Goal: Information Seeking & Learning: Learn about a topic

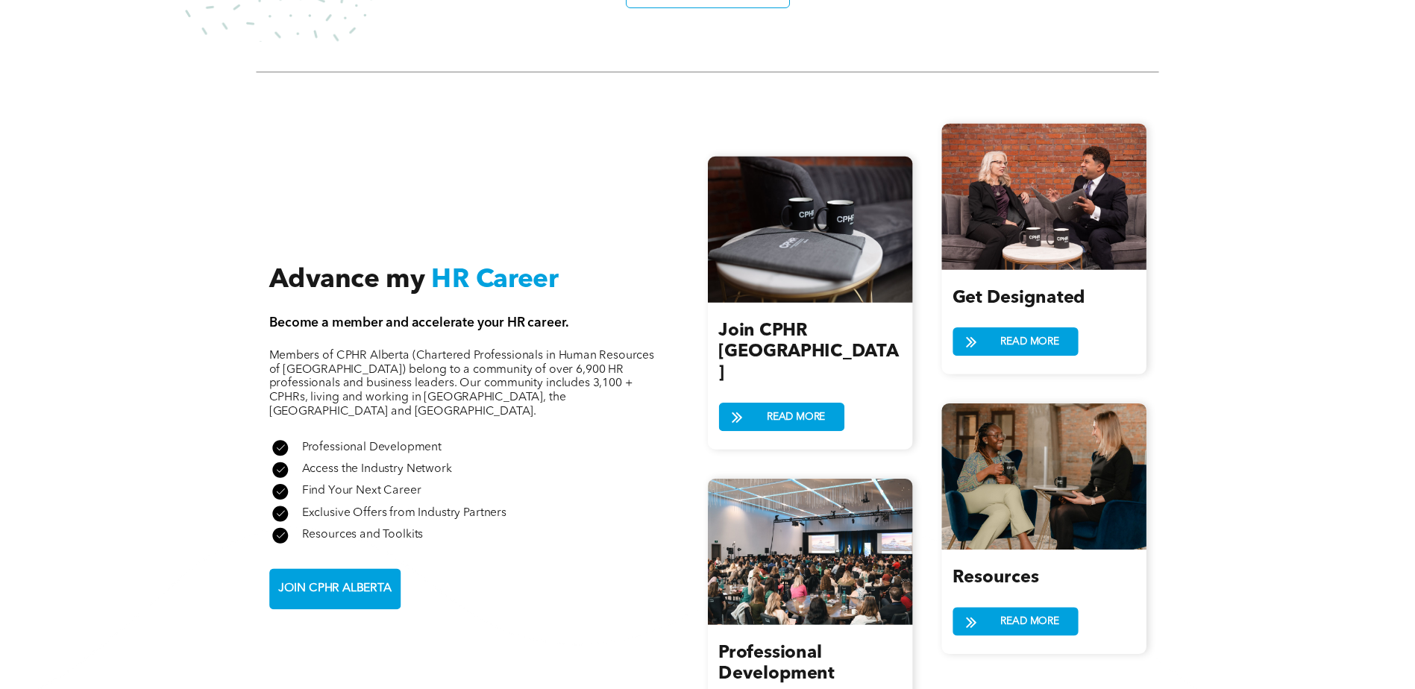
scroll to position [1642, 0]
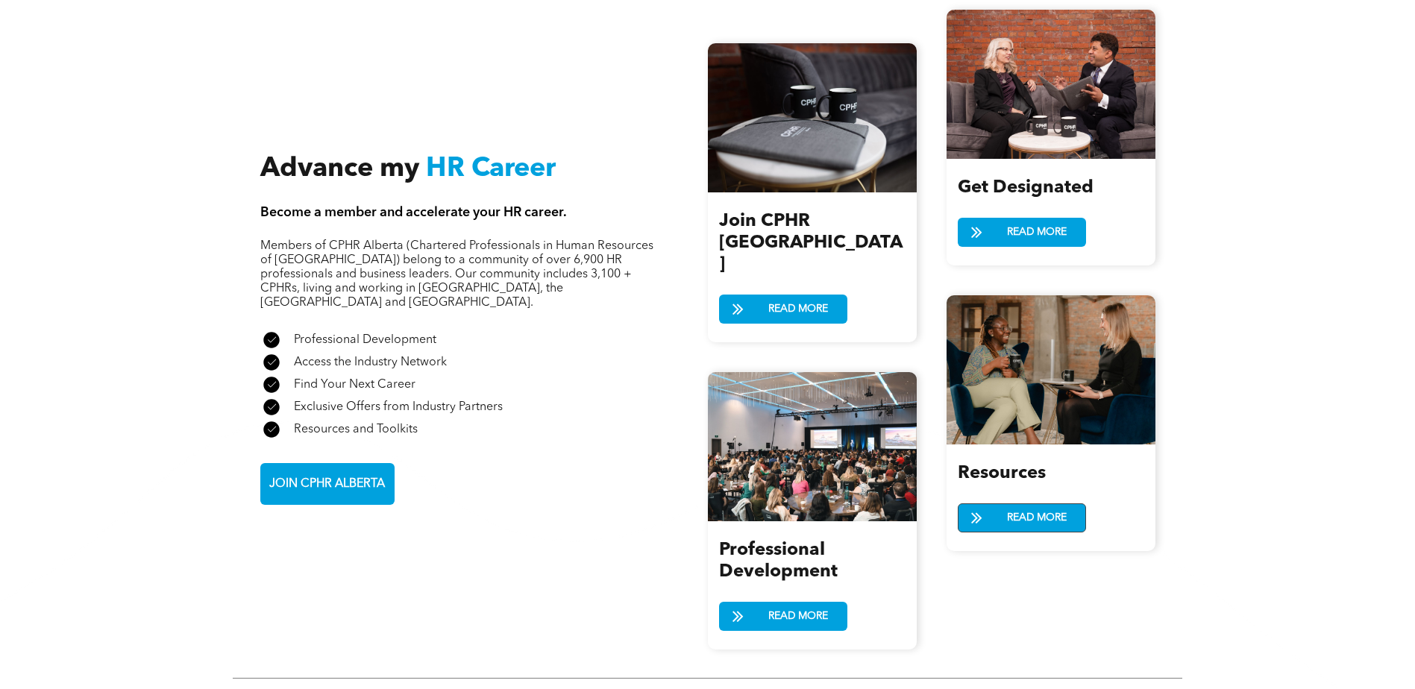
click at [1015, 516] on span "READ MORE" at bounding box center [1037, 518] width 70 height 28
click at [1009, 220] on span "READ MORE" at bounding box center [1037, 233] width 70 height 28
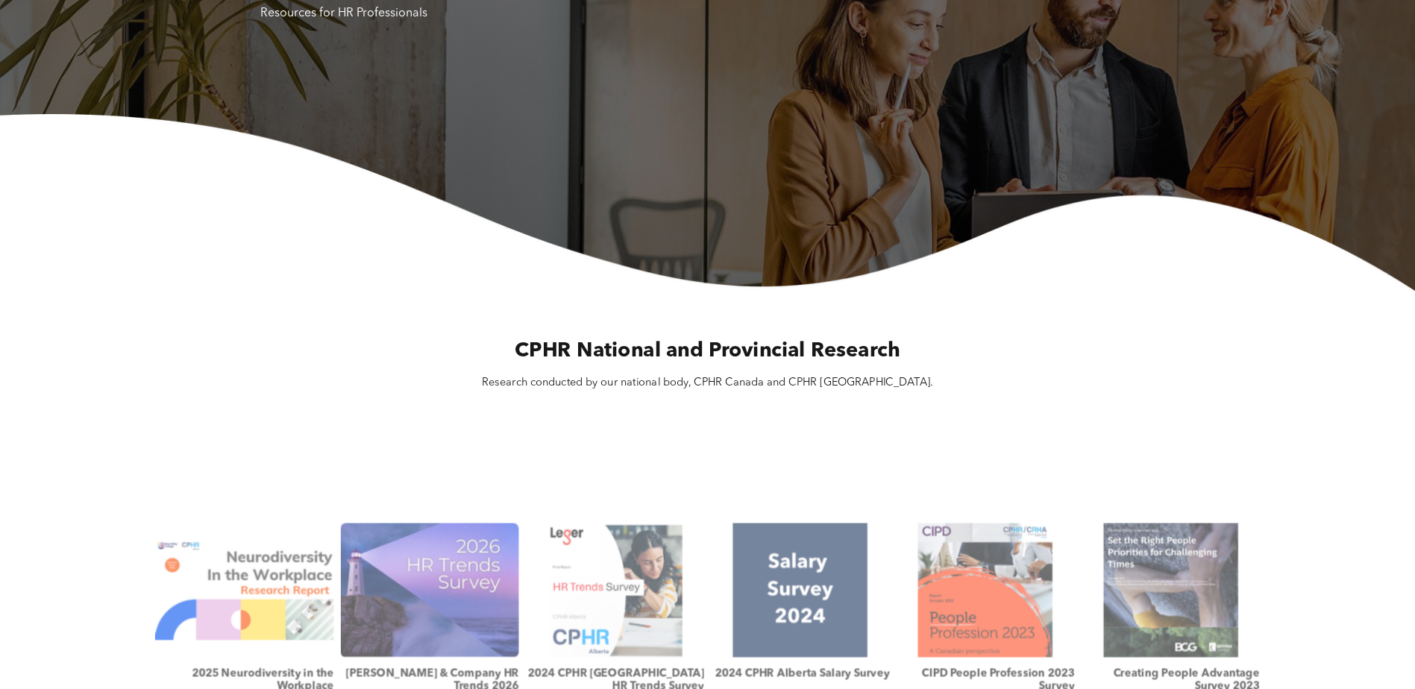
scroll to position [224, 0]
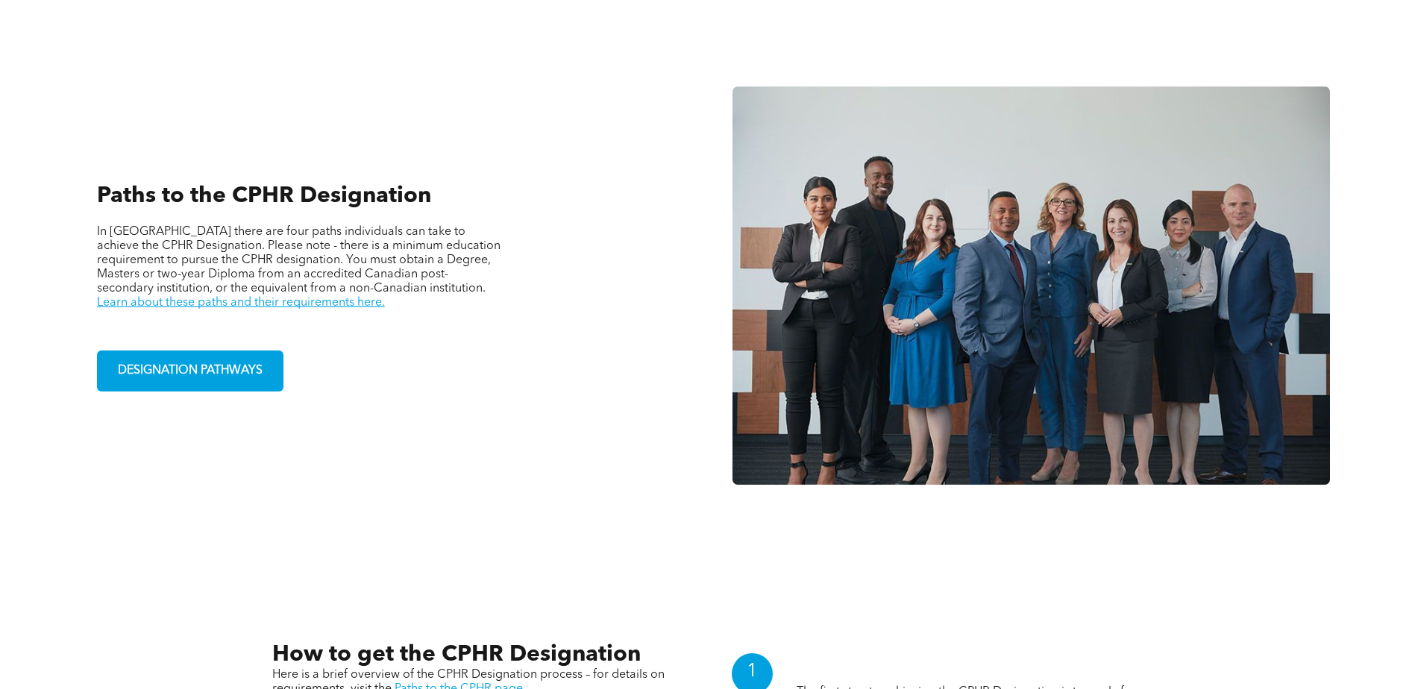
scroll to position [1071, 0]
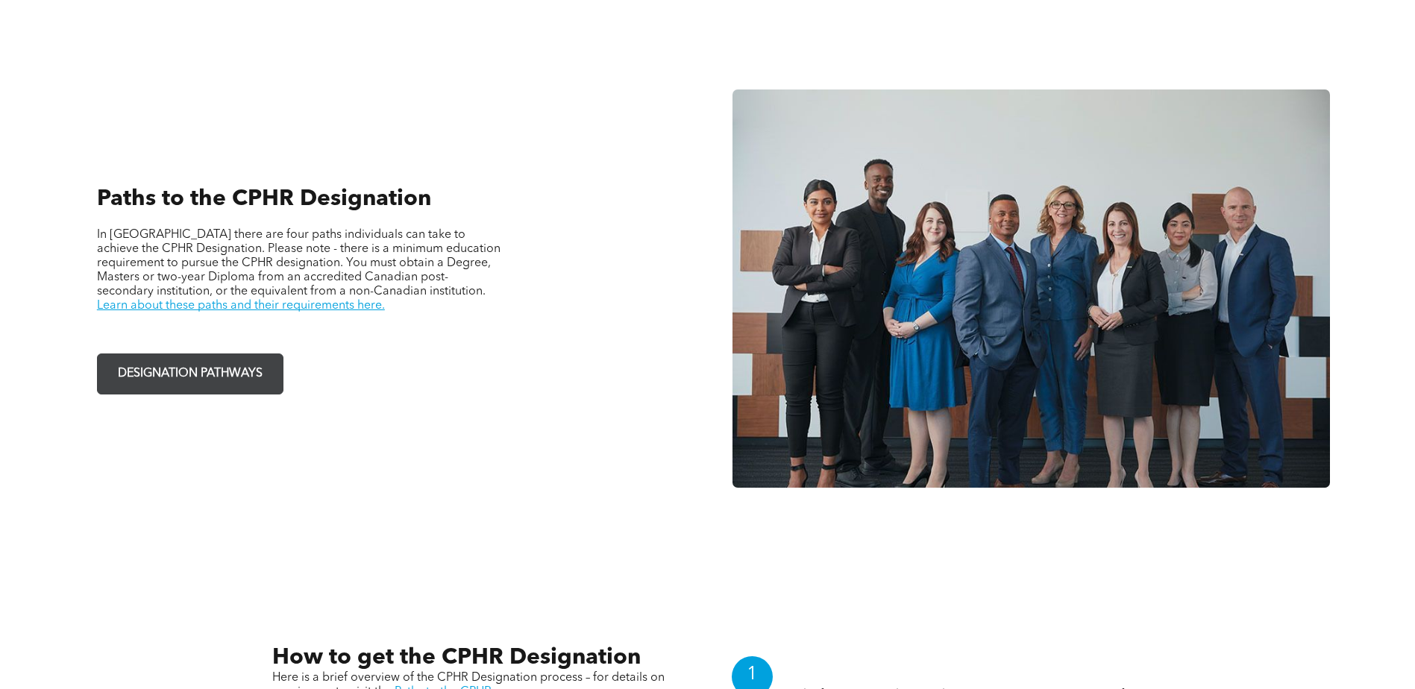
click at [183, 372] on span "DESIGNATION PATHWAYS" at bounding box center [190, 374] width 155 height 29
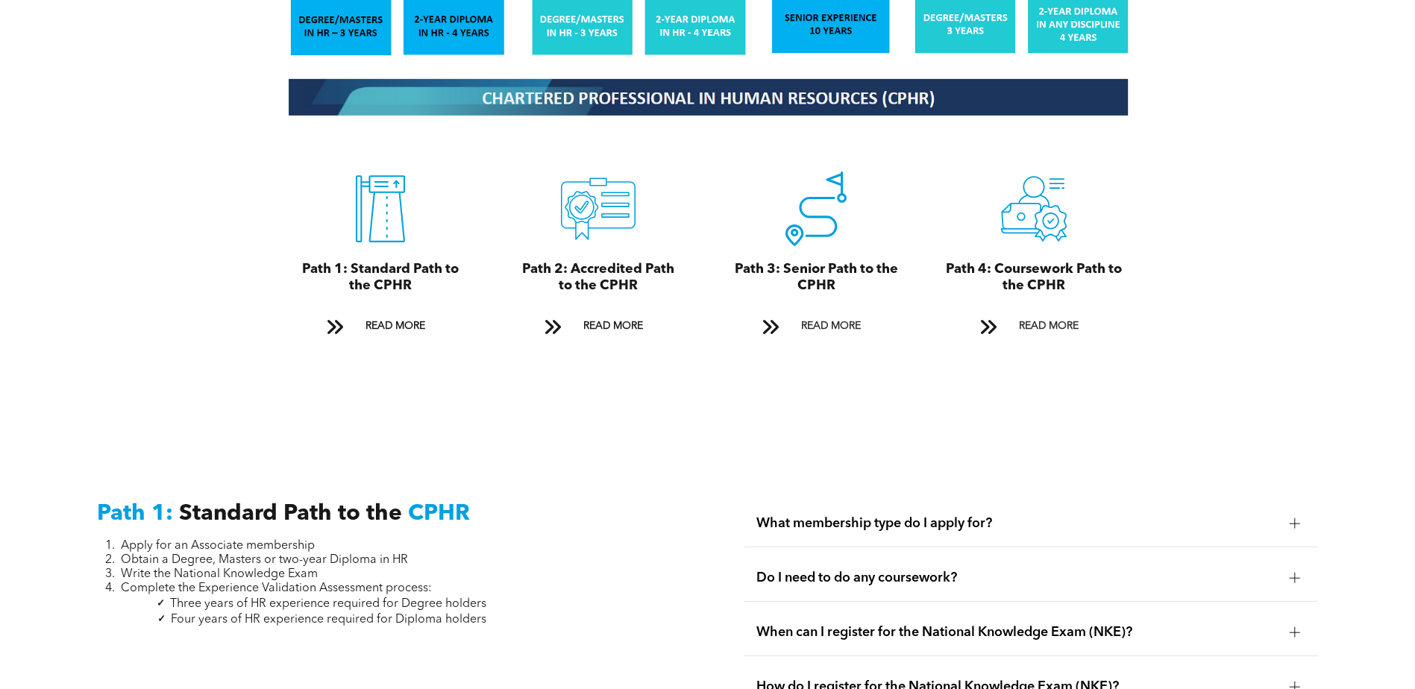
scroll to position [1791, 0]
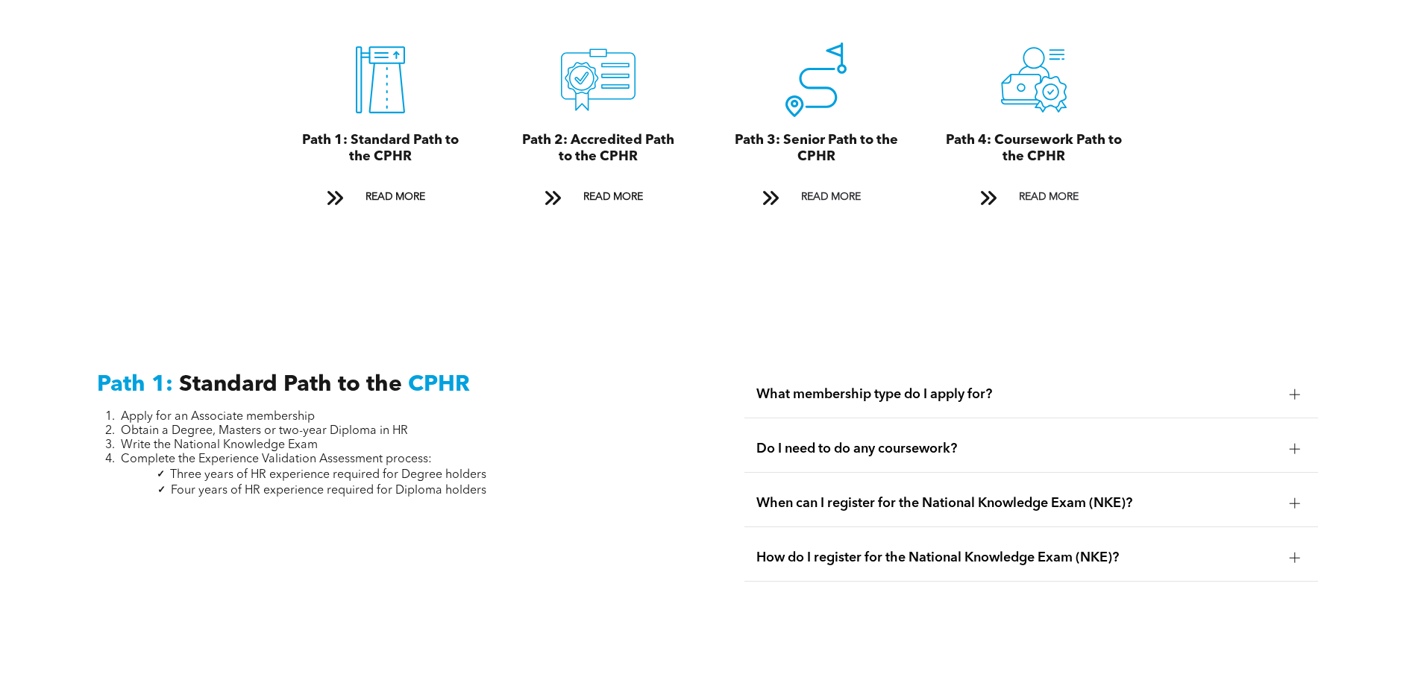
click at [845, 387] on span "What membership type do I apply for?" at bounding box center [1018, 395] width 522 height 16
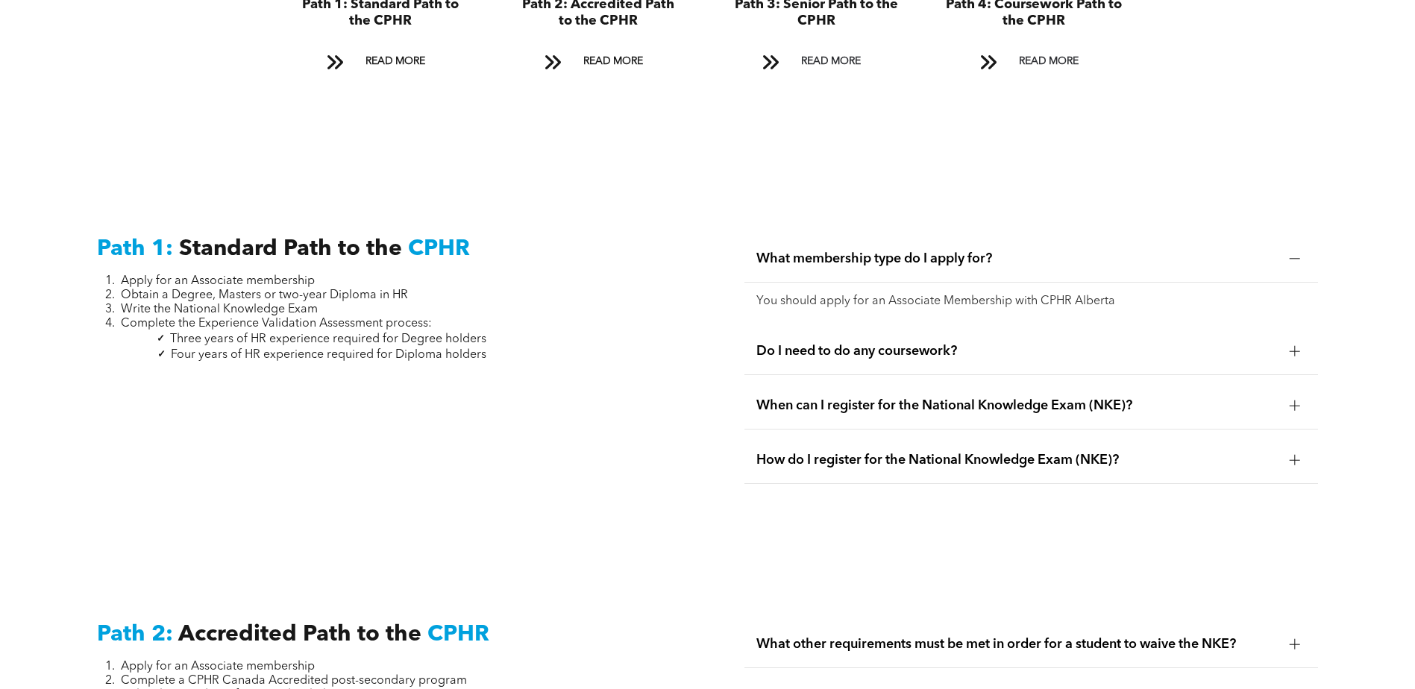
scroll to position [1940, 0]
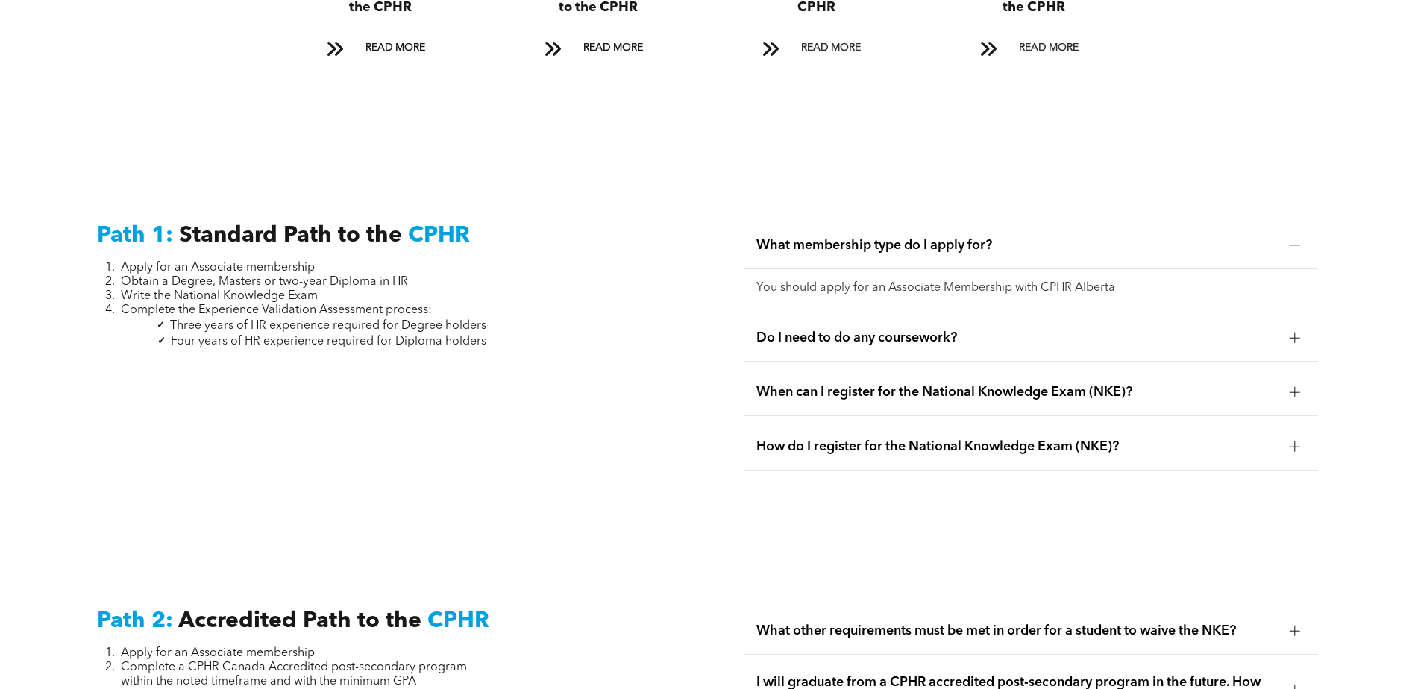
click at [841, 330] on span "Do I need to do any coursework?" at bounding box center [1018, 338] width 522 height 16
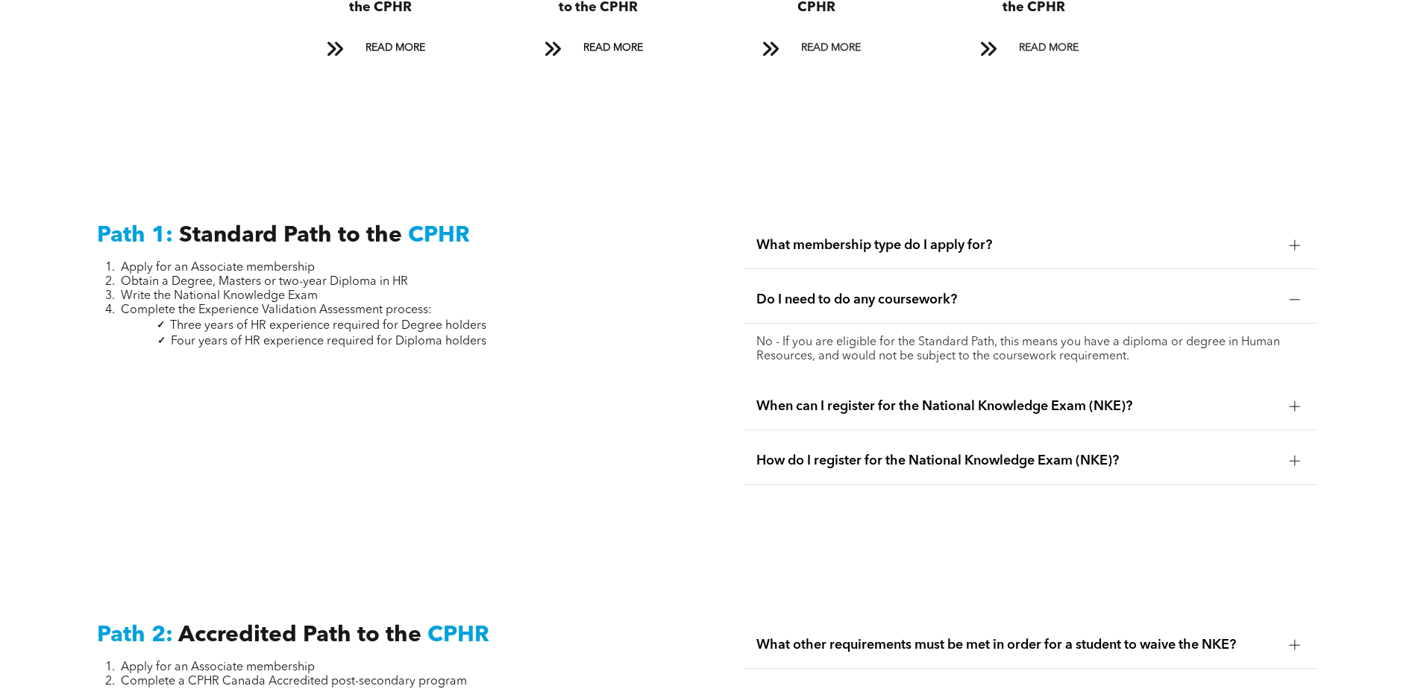
click at [784, 398] on div "When can I register for the National Knowledge Exam (NKE)?" at bounding box center [1032, 407] width 574 height 47
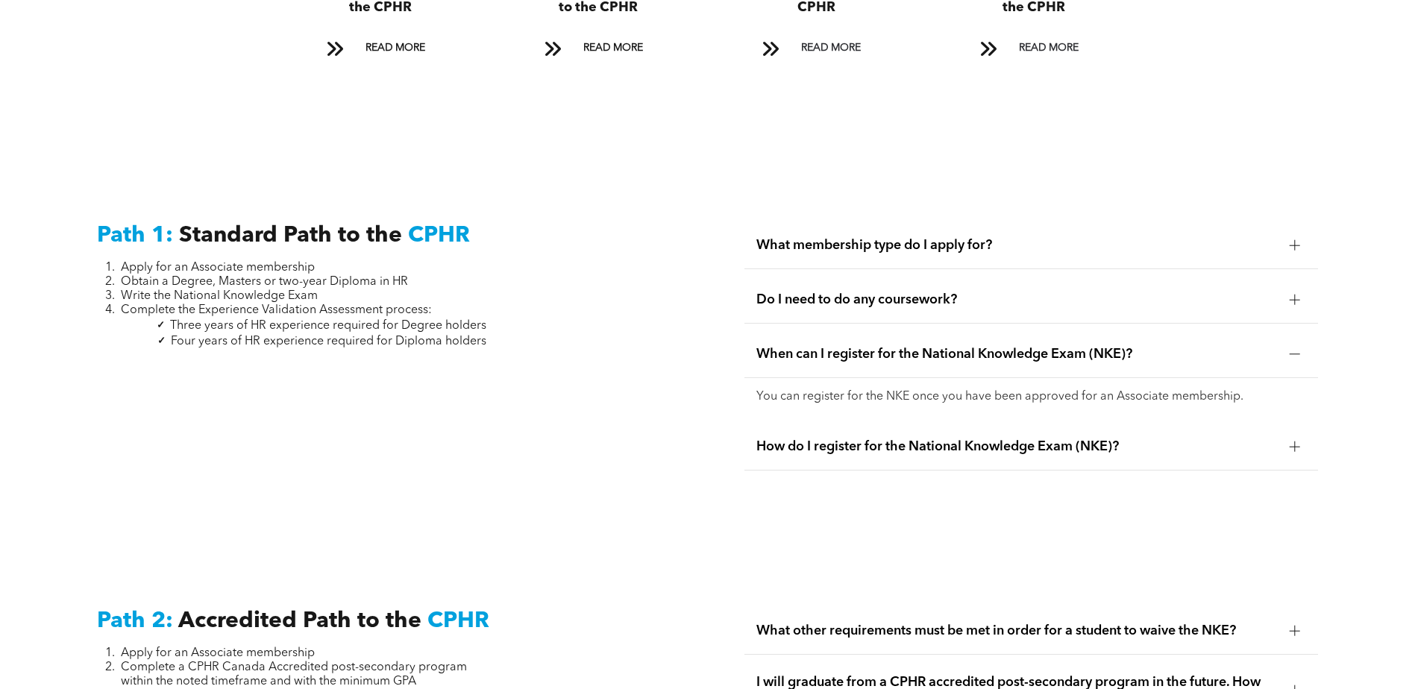
click at [781, 439] on span "How do I register for the National Knowledge Exam (NKE)?" at bounding box center [1018, 447] width 522 height 16
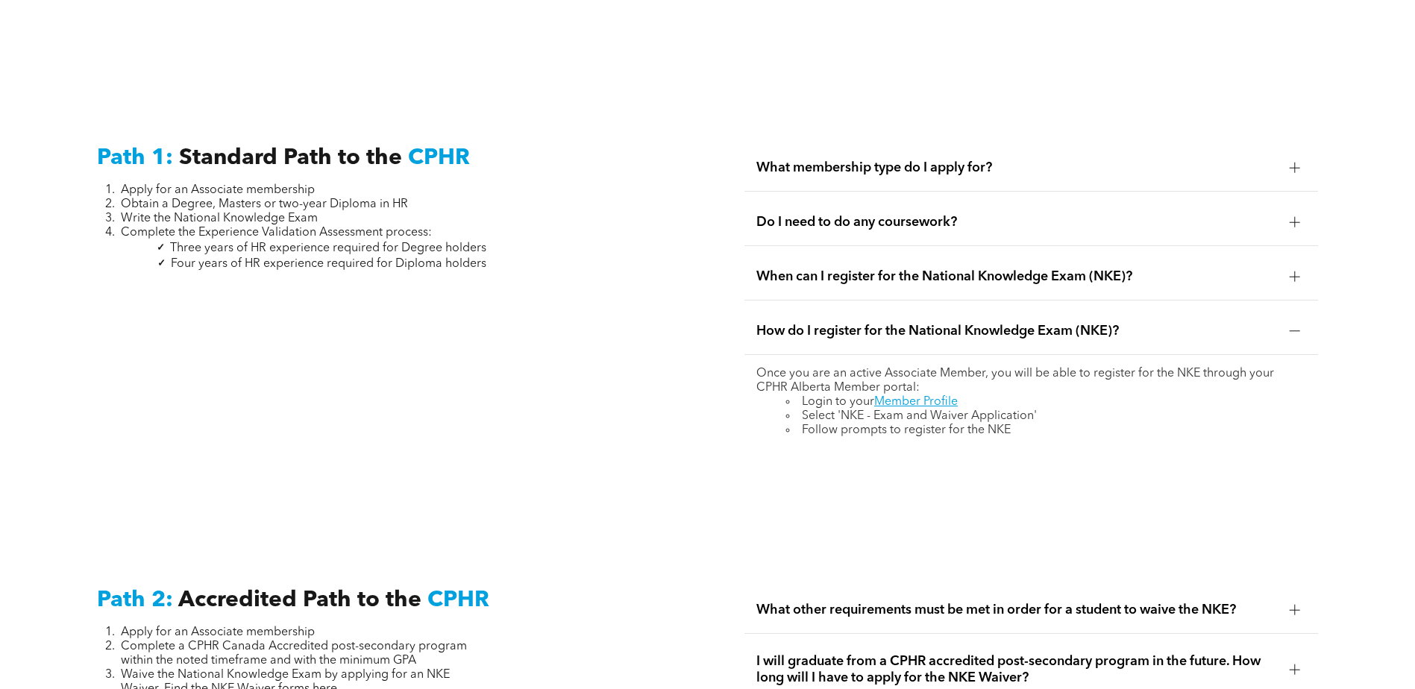
scroll to position [2164, 0]
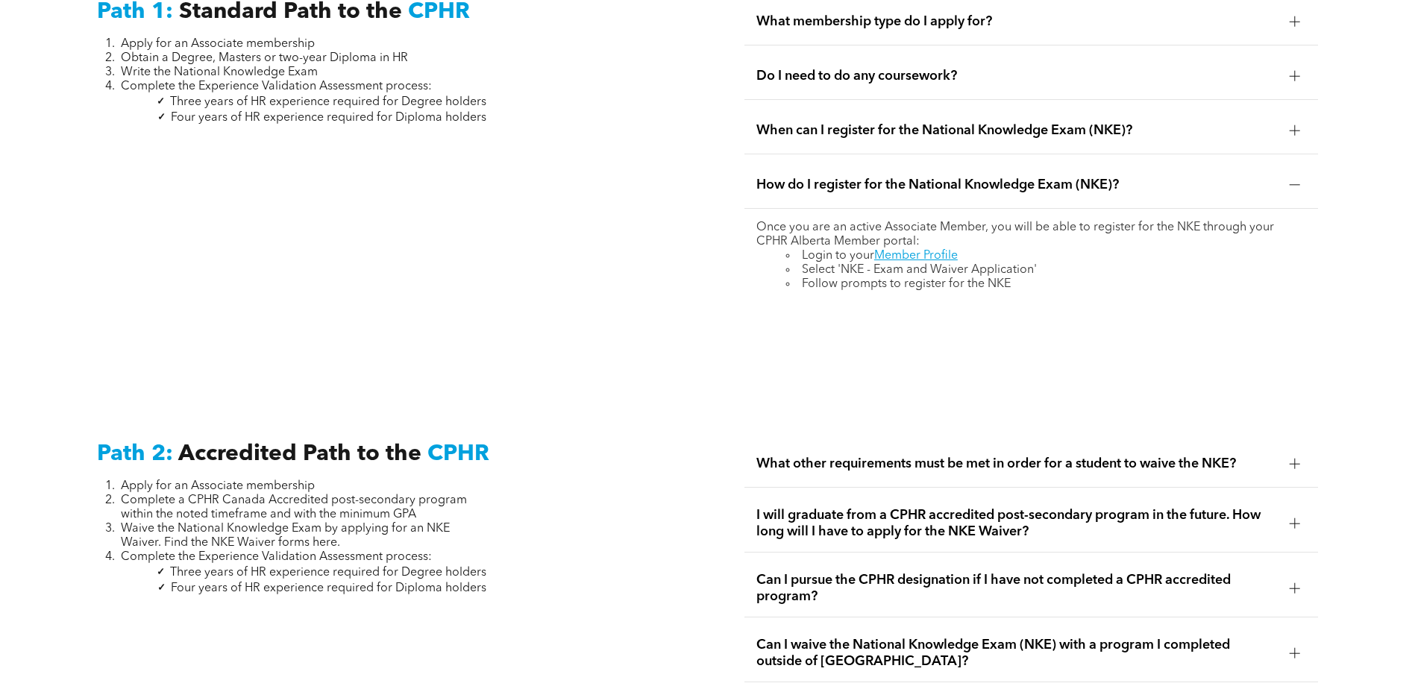
click at [995, 456] on span "What other requirements must be met in order for a student to waive the NKE?" at bounding box center [1018, 464] width 522 height 16
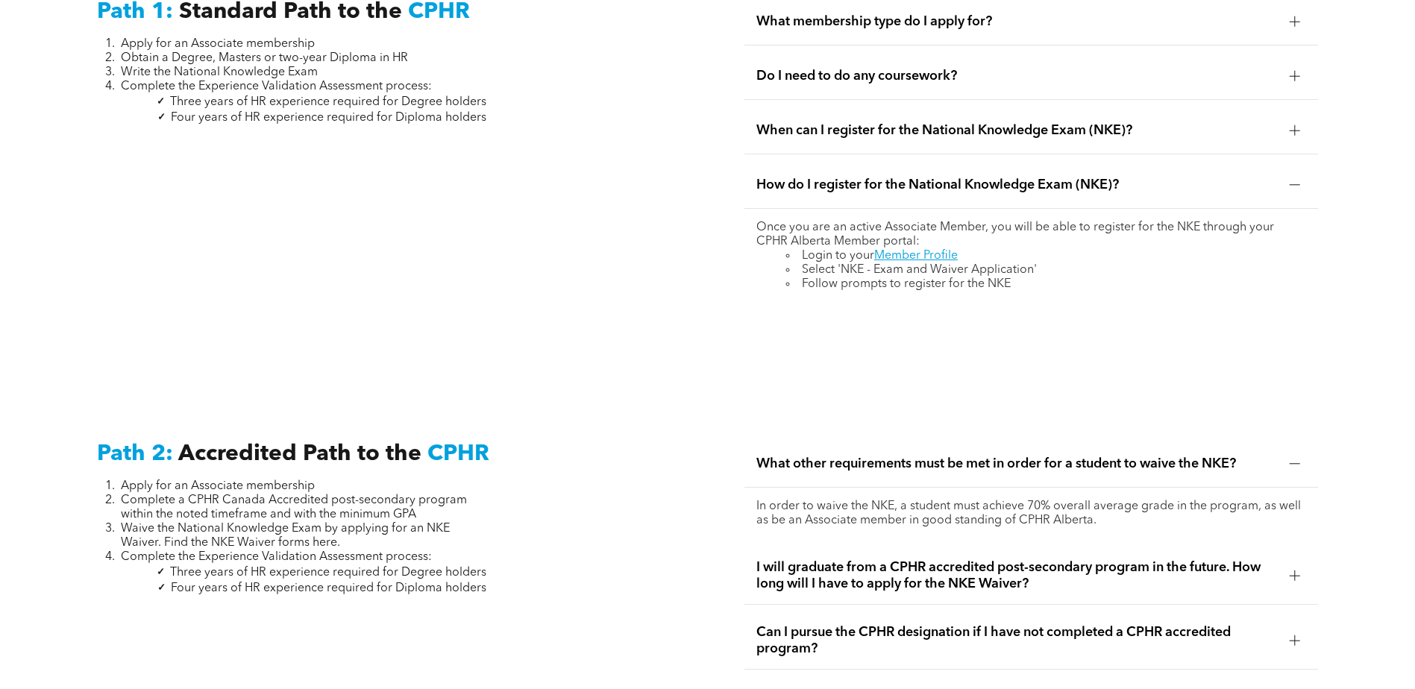
click at [1004, 560] on span "I will graduate from a CPHR accredited post-secondary program in the future. Ho…" at bounding box center [1018, 576] width 522 height 33
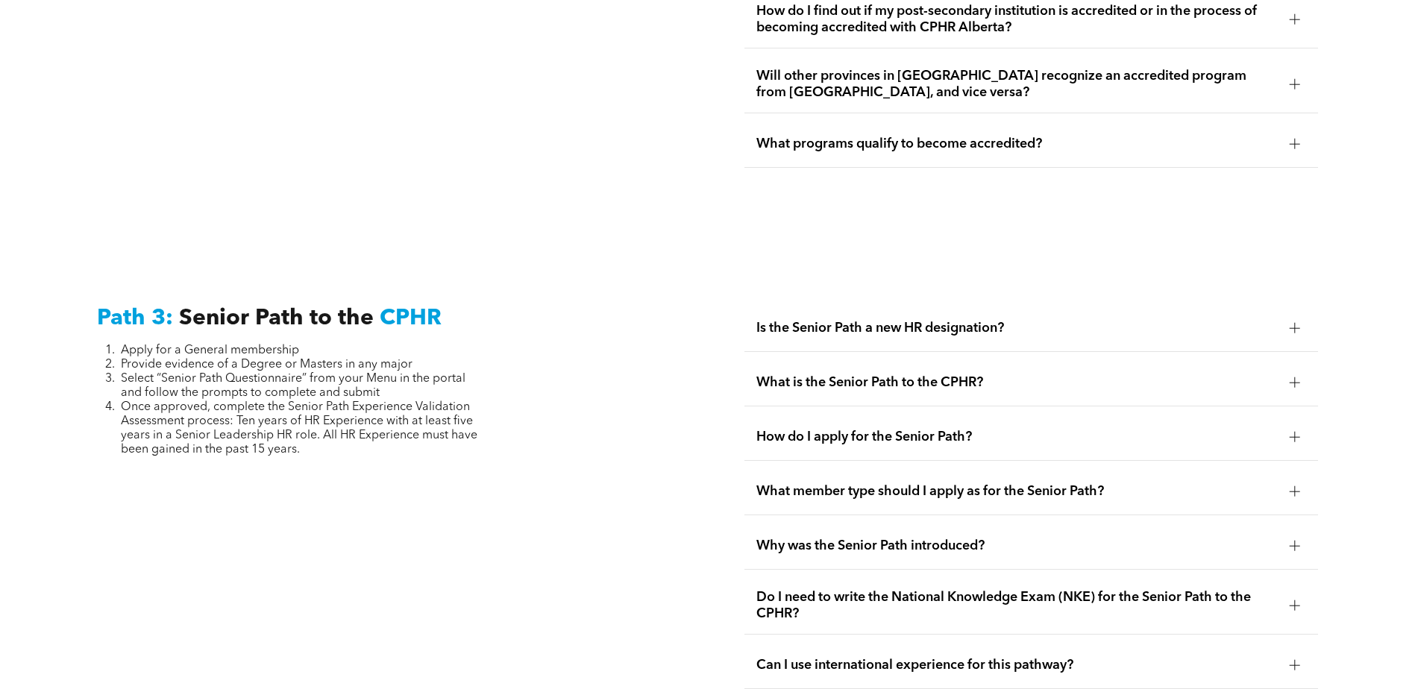
scroll to position [3731, 0]
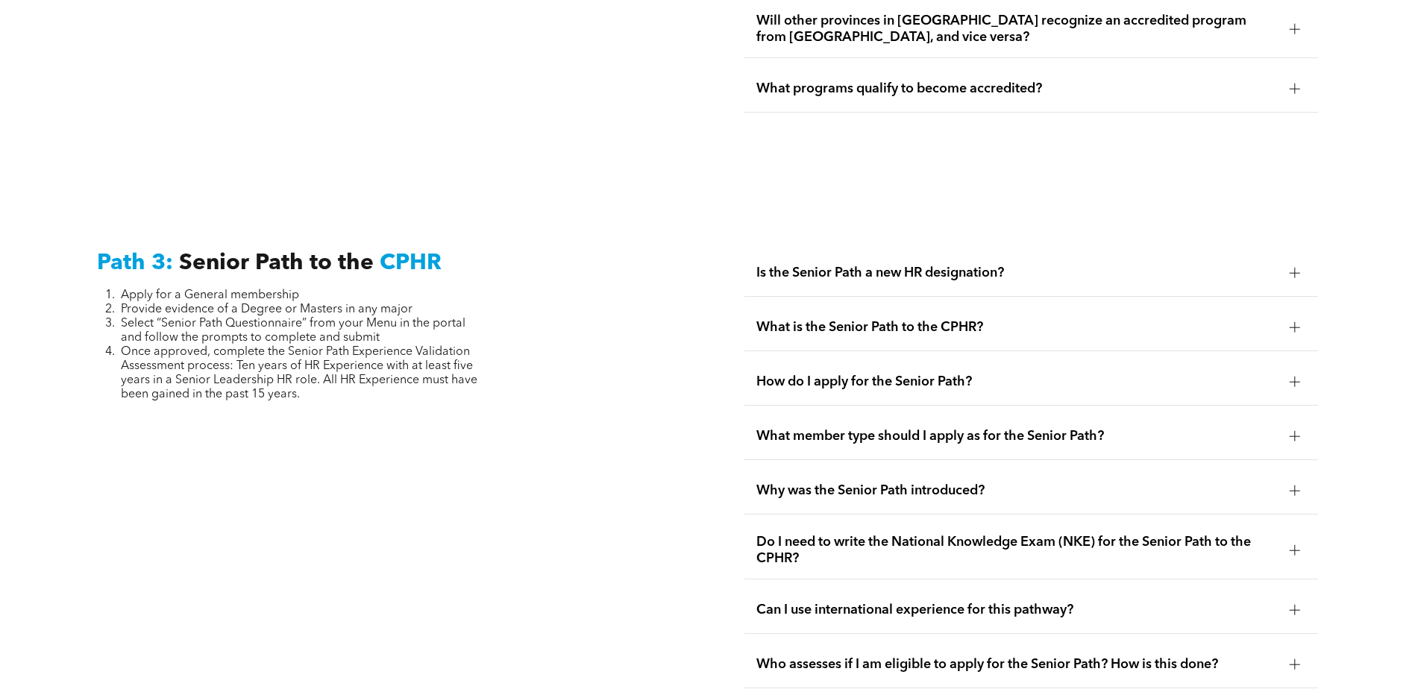
click at [833, 319] on span "What is the Senior Path to the CPHR?" at bounding box center [1018, 327] width 522 height 16
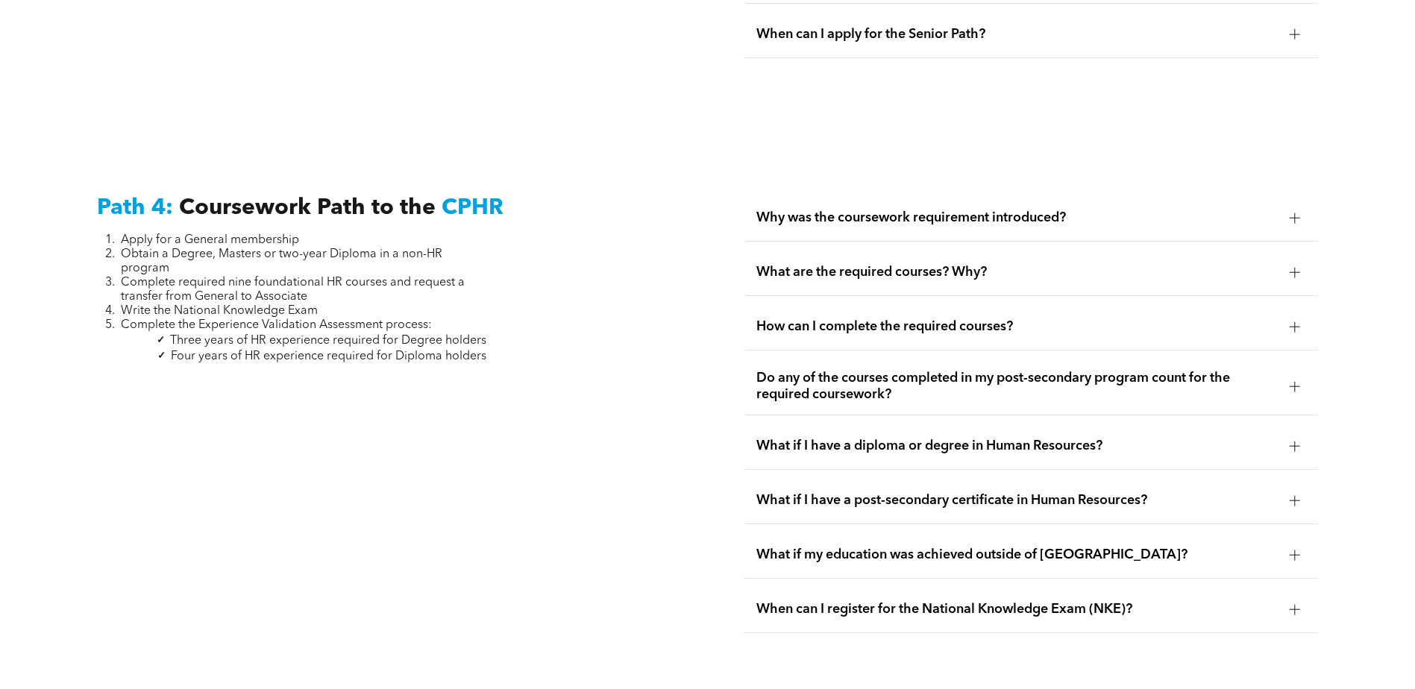
scroll to position [4552, 0]
click at [856, 437] on span "What if I have a diploma or degree in Human Resources?" at bounding box center [1018, 445] width 522 height 16
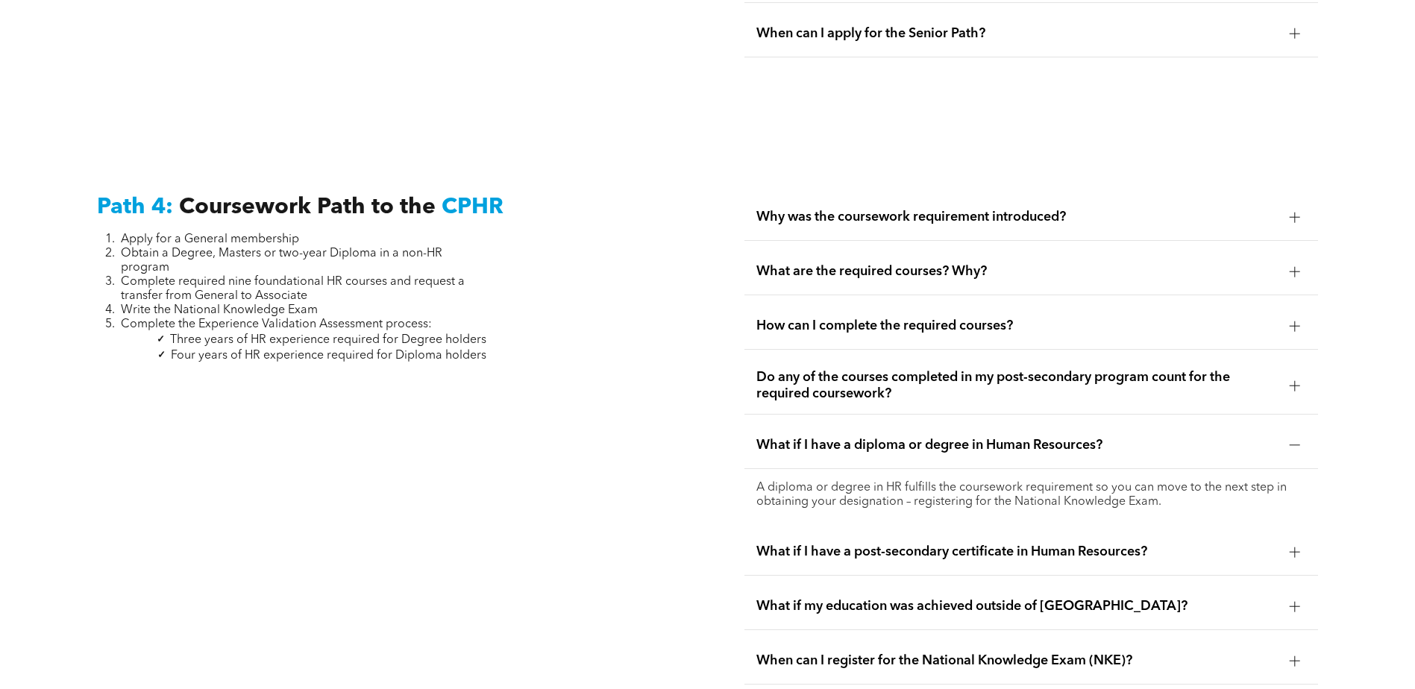
click at [842, 369] on span "Do any of the courses completed in my post-secondary program count for the requ…" at bounding box center [1018, 385] width 522 height 33
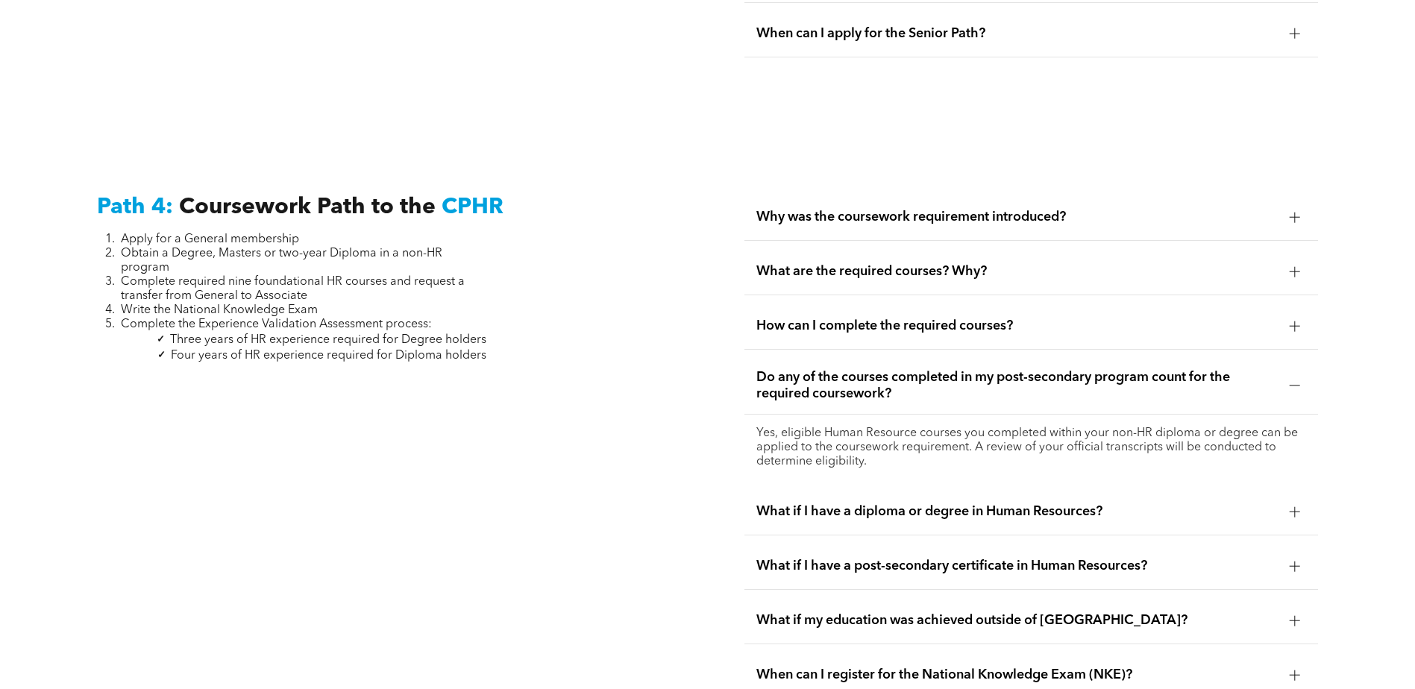
click at [930, 318] on span "How can I complete the required courses?" at bounding box center [1018, 326] width 522 height 16
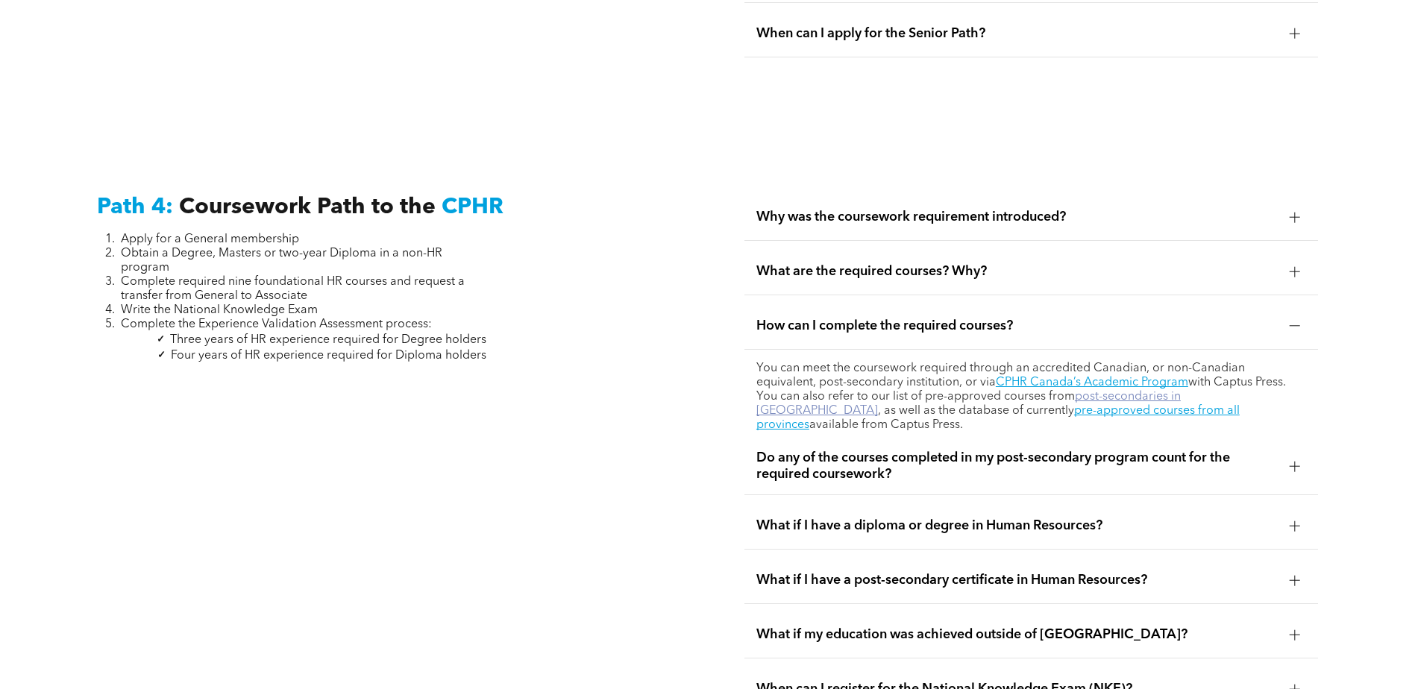
click at [1045, 391] on link "post-secondaries in Alberta" at bounding box center [969, 404] width 425 height 26
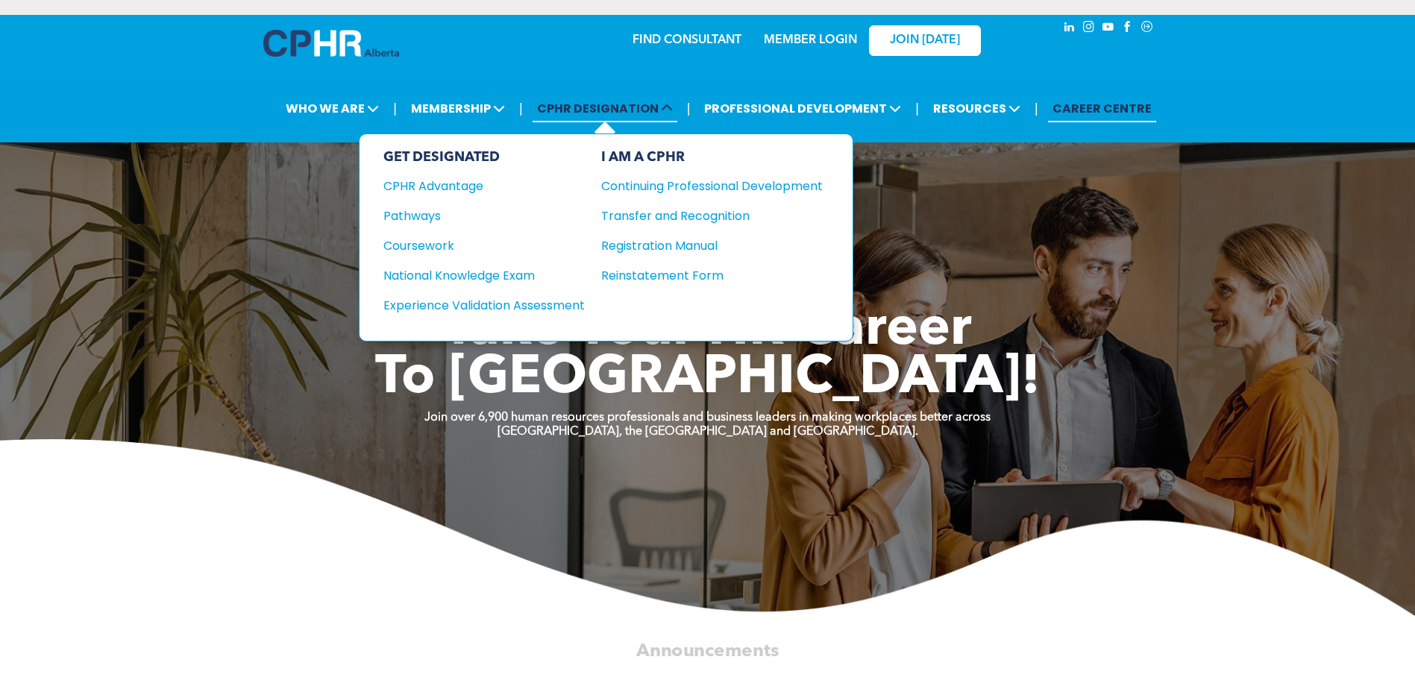
click at [600, 107] on span "CPHR DESIGNATION" at bounding box center [605, 109] width 145 height 28
click at [562, 110] on span "CPHR DESIGNATION" at bounding box center [605, 109] width 145 height 28
click at [447, 181] on div "CPHR Advantage" at bounding box center [474, 186] width 181 height 19
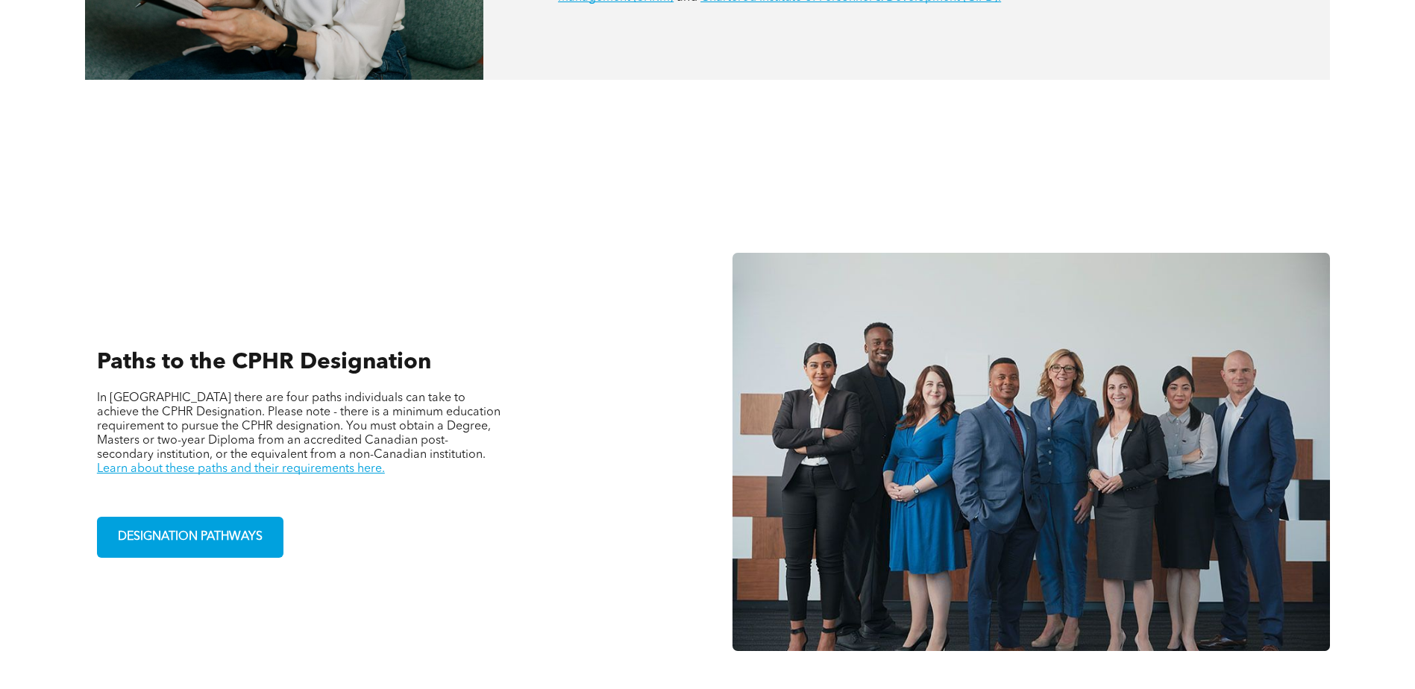
scroll to position [970, 0]
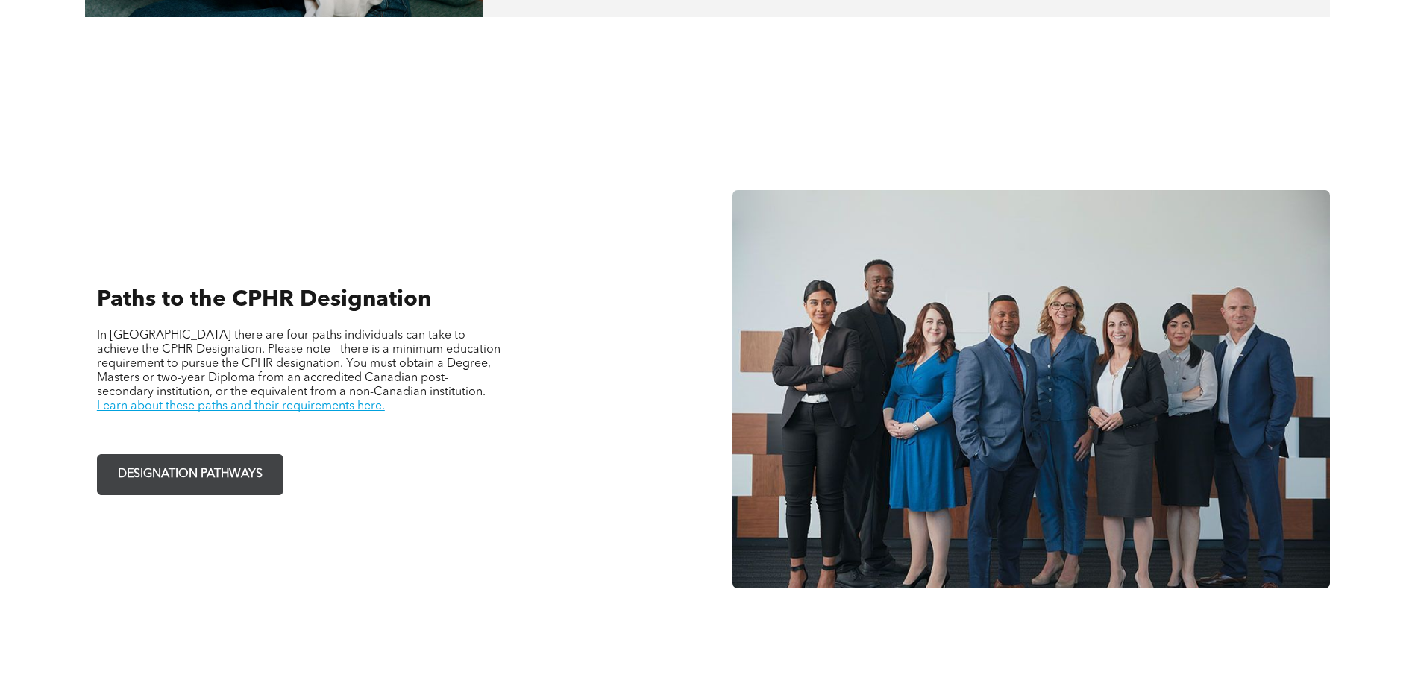
click at [221, 477] on span "DESIGNATION PATHWAYS" at bounding box center [190, 474] width 155 height 29
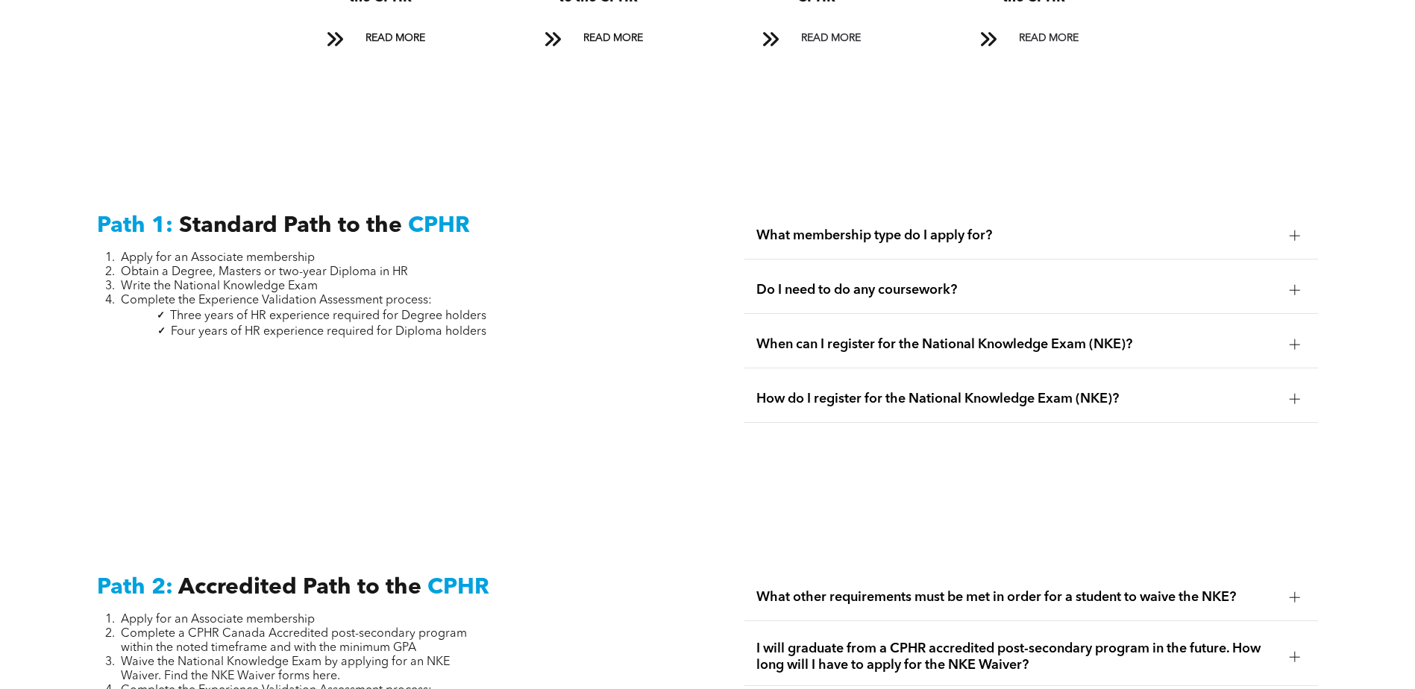
scroll to position [2089, 0]
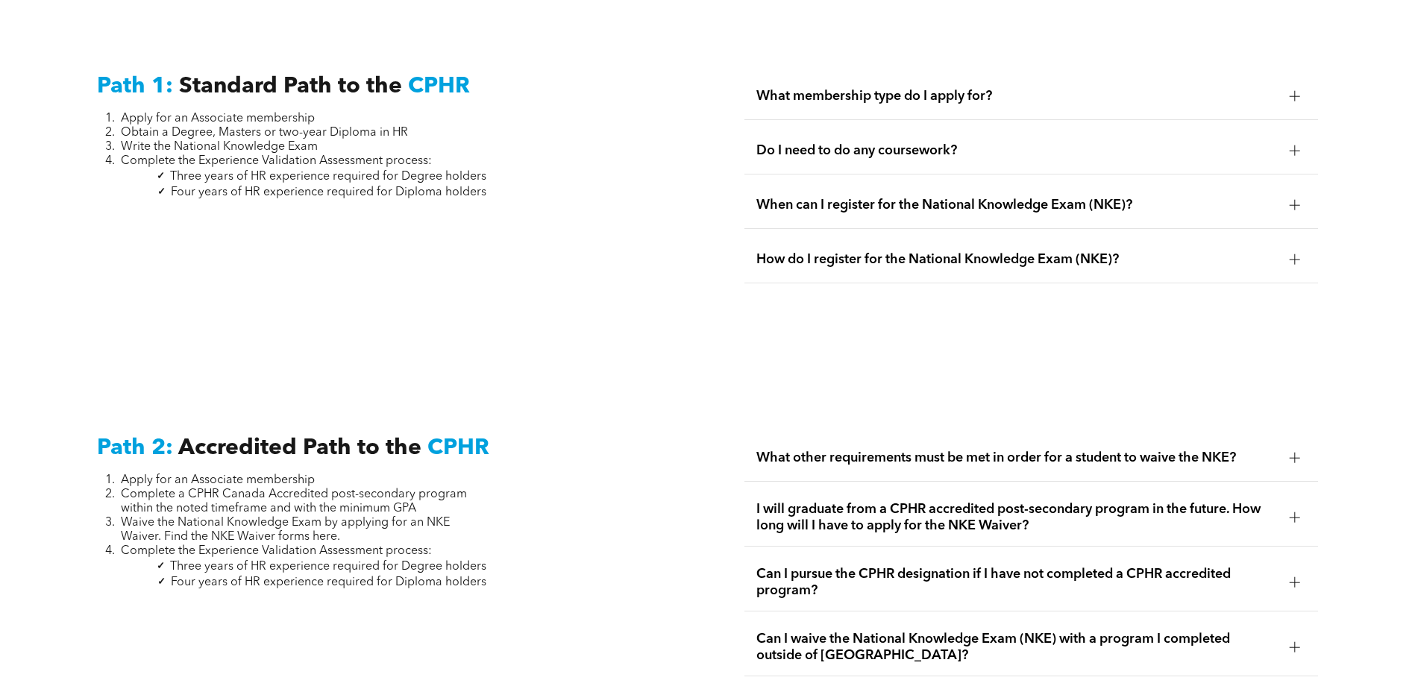
click at [832, 88] on span "What membership type do I apply for?" at bounding box center [1018, 96] width 522 height 16
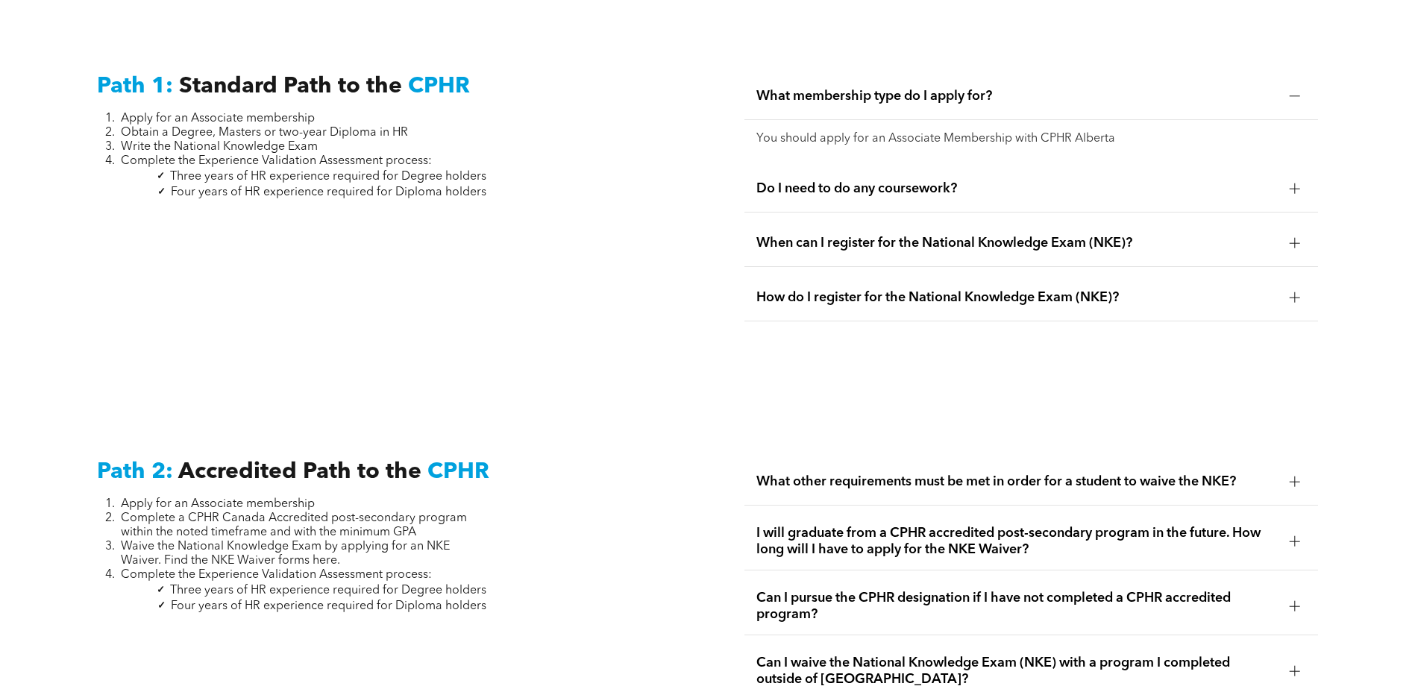
click at [822, 235] on span "When can I register for the National Knowledge Exam (NKE)?" at bounding box center [1018, 243] width 522 height 16
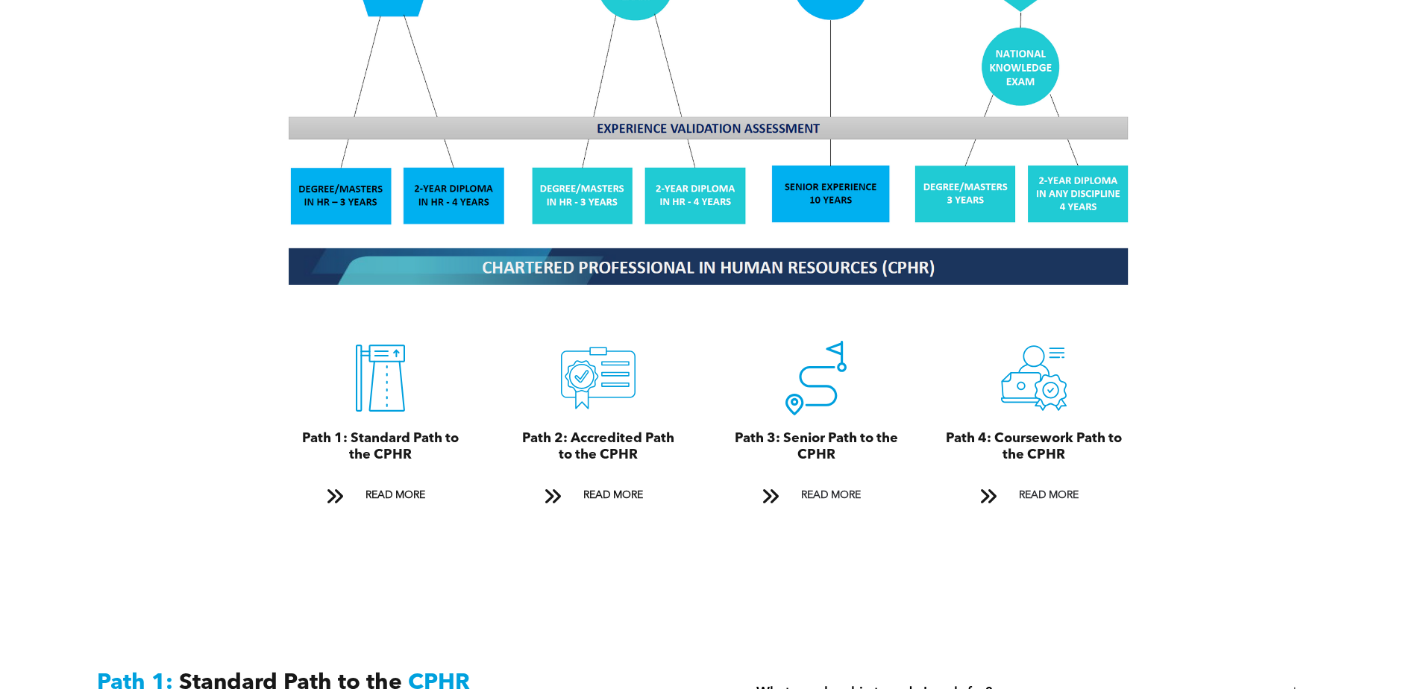
scroll to position [1343, 0]
